Goal: Find specific page/section: Find specific page/section

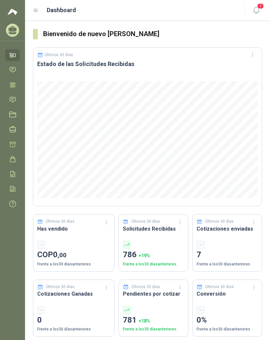
click at [36, 10] on icon at bounding box center [36, 11] width 6 height 6
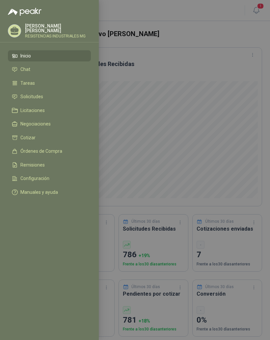
click at [24, 96] on span "Solicitudes" at bounding box center [31, 96] width 23 height 5
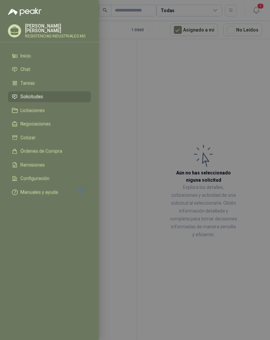
click at [159, 96] on div at bounding box center [135, 170] width 270 height 340
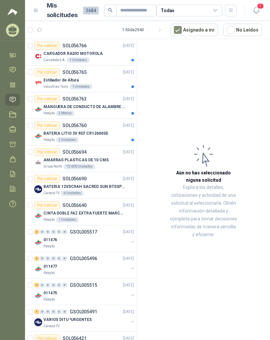
click at [54, 77] on div "Estibador de Altura" at bounding box center [88, 80] width 90 height 8
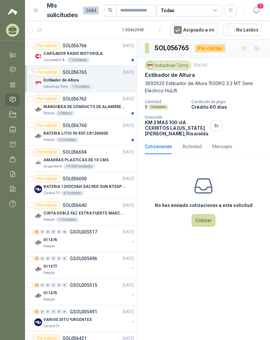
click at [56, 101] on div "Por cotizar" at bounding box center [47, 99] width 26 height 8
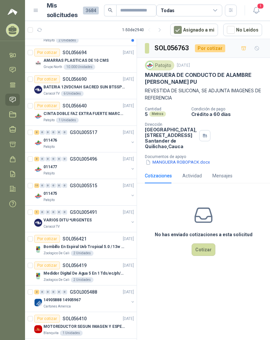
scroll to position [107, 0]
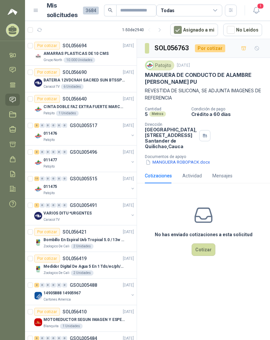
click at [114, 183] on div "11 0 0 0 0 0 GSOL005515 [DATE]" at bounding box center [84, 179] width 101 height 8
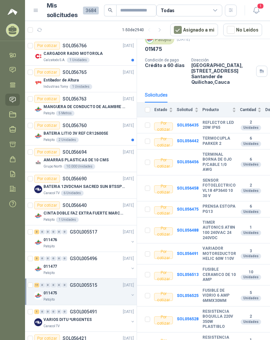
scroll to position [-5, 0]
